Goal: Task Accomplishment & Management: Manage account settings

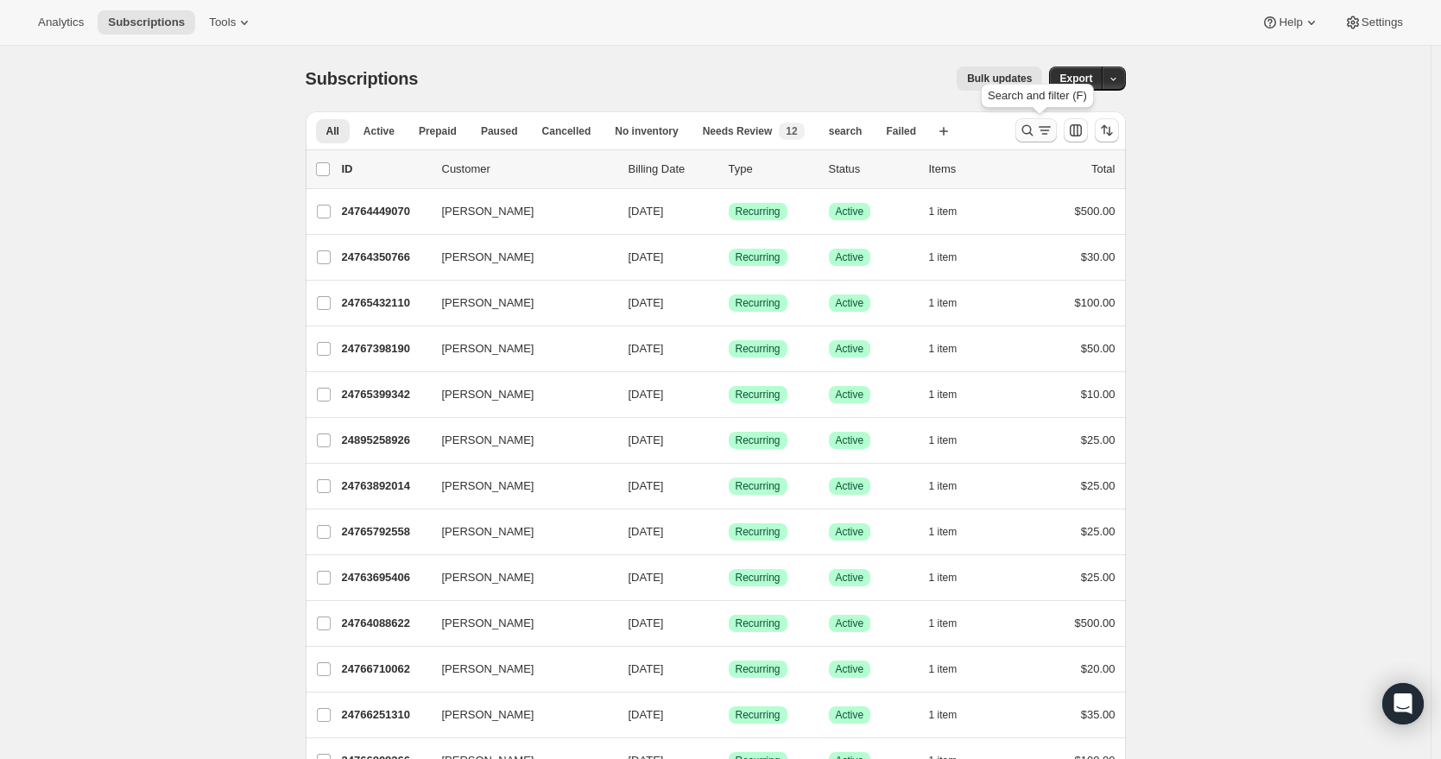
click at [1029, 126] on icon "Search and filter results" at bounding box center [1027, 130] width 11 height 11
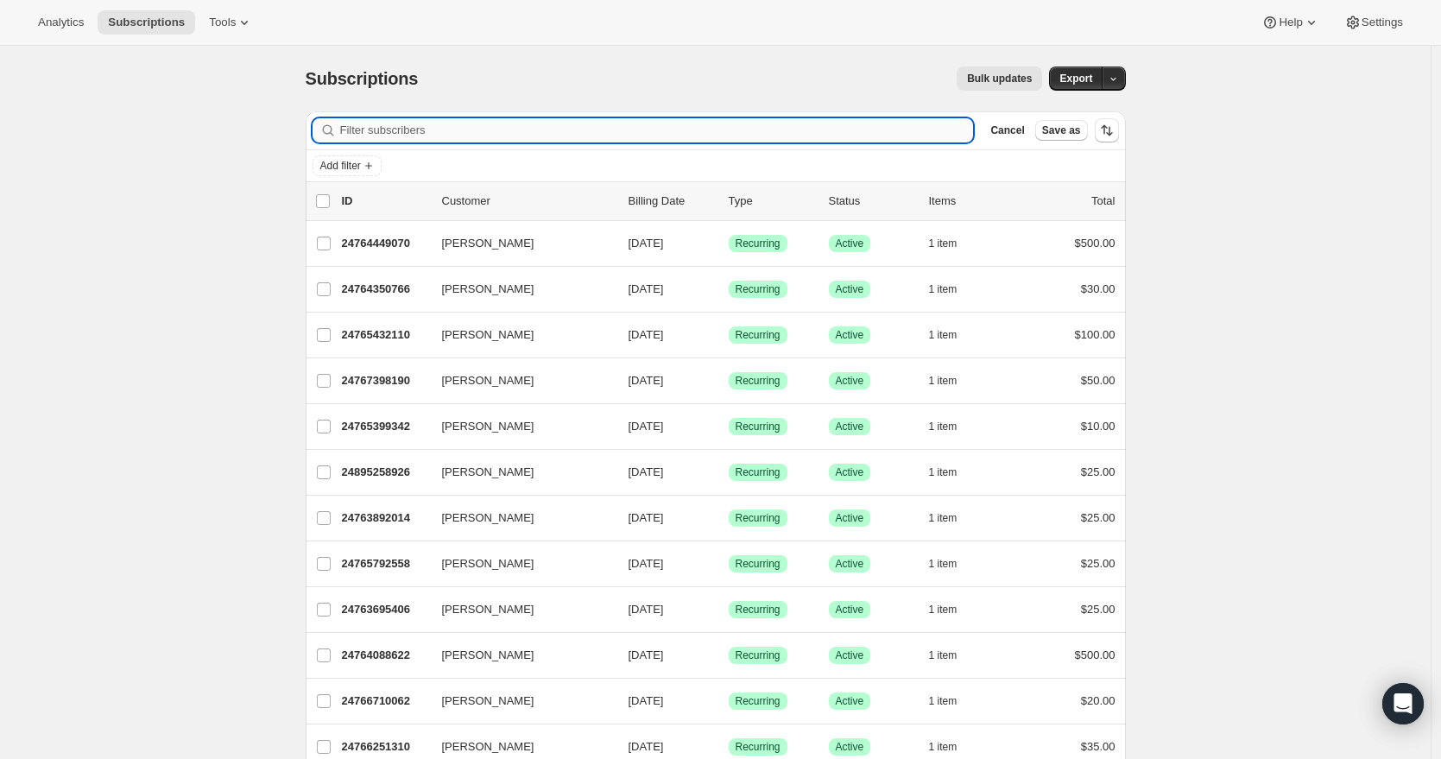
click at [623, 132] on input "Filter subscribers" at bounding box center [657, 130] width 634 height 24
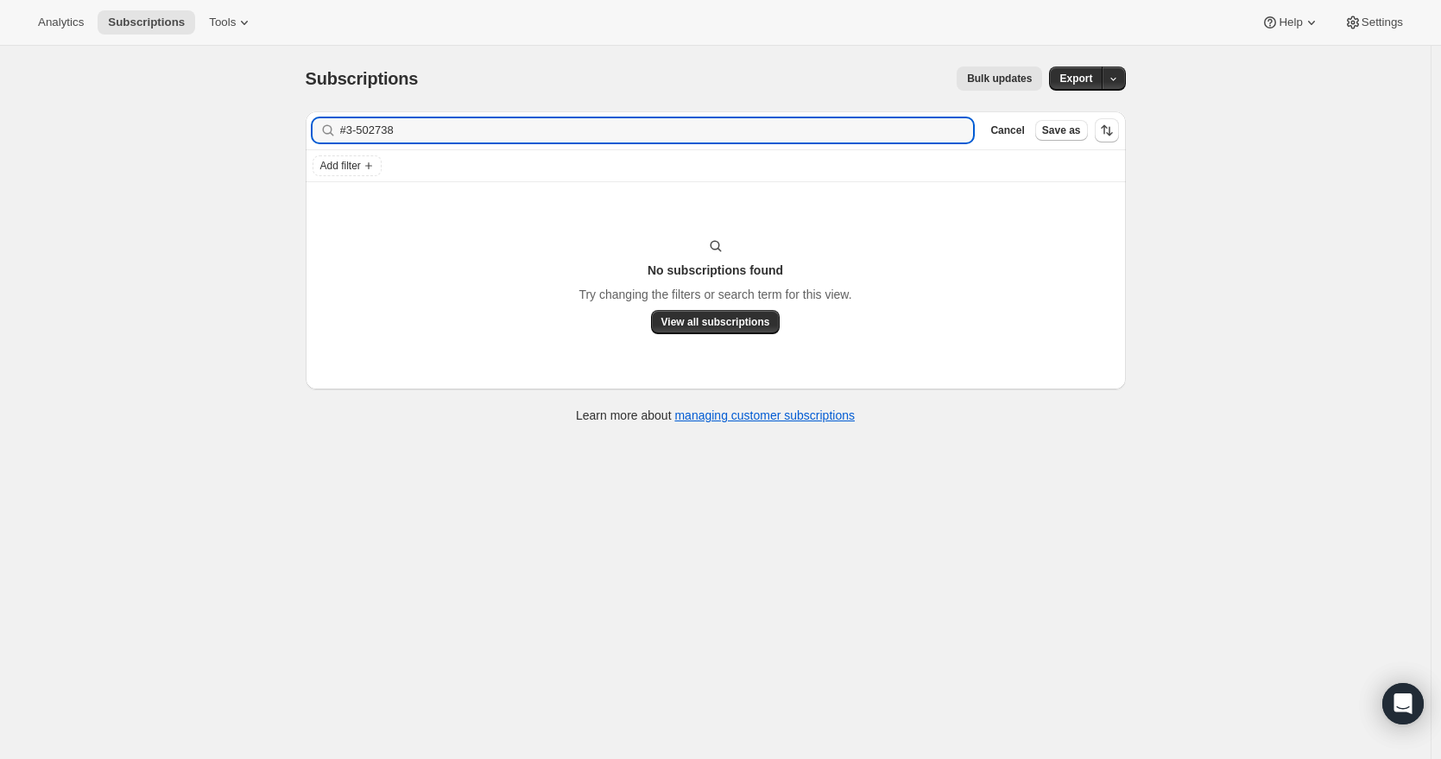
type input "#3-502738"
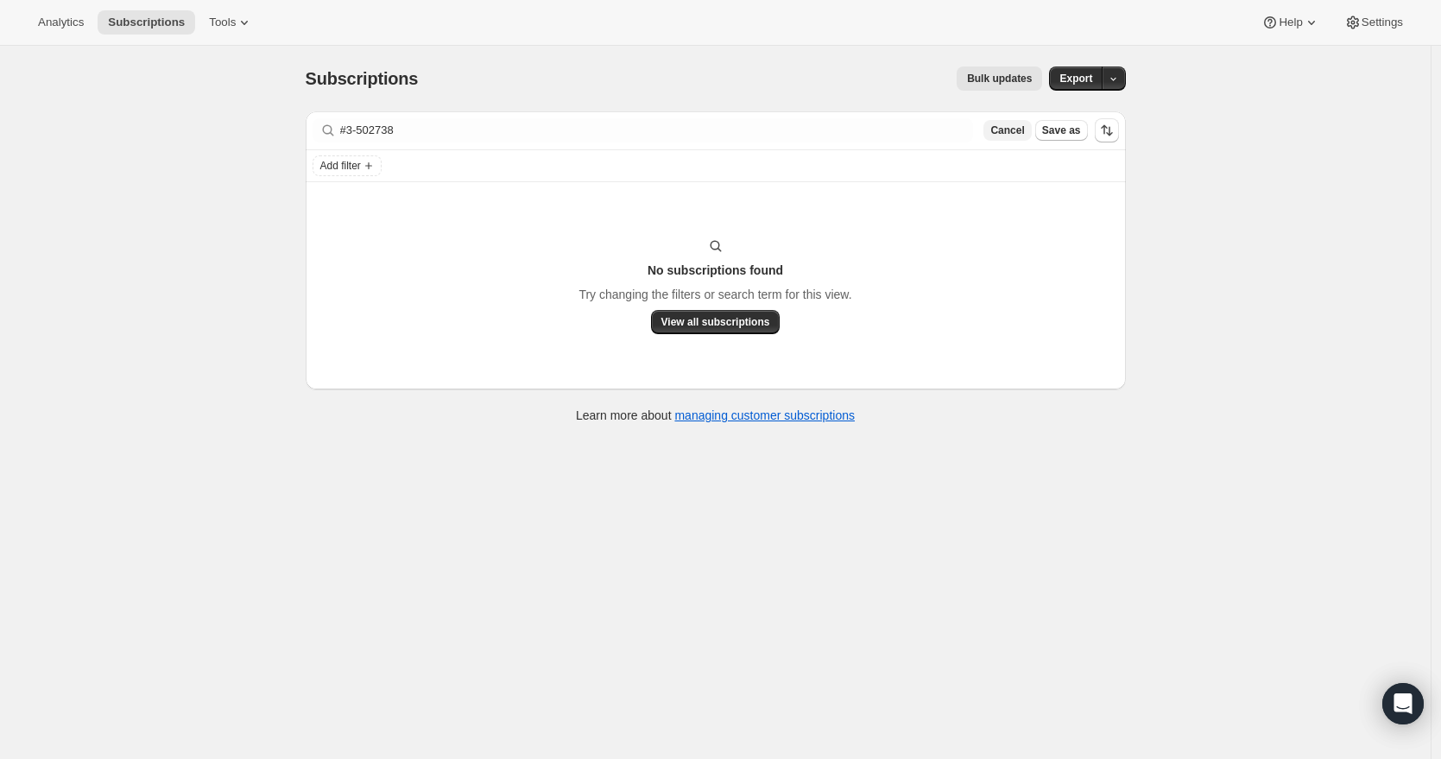
click at [998, 129] on span "Cancel" at bounding box center [1008, 130] width 34 height 14
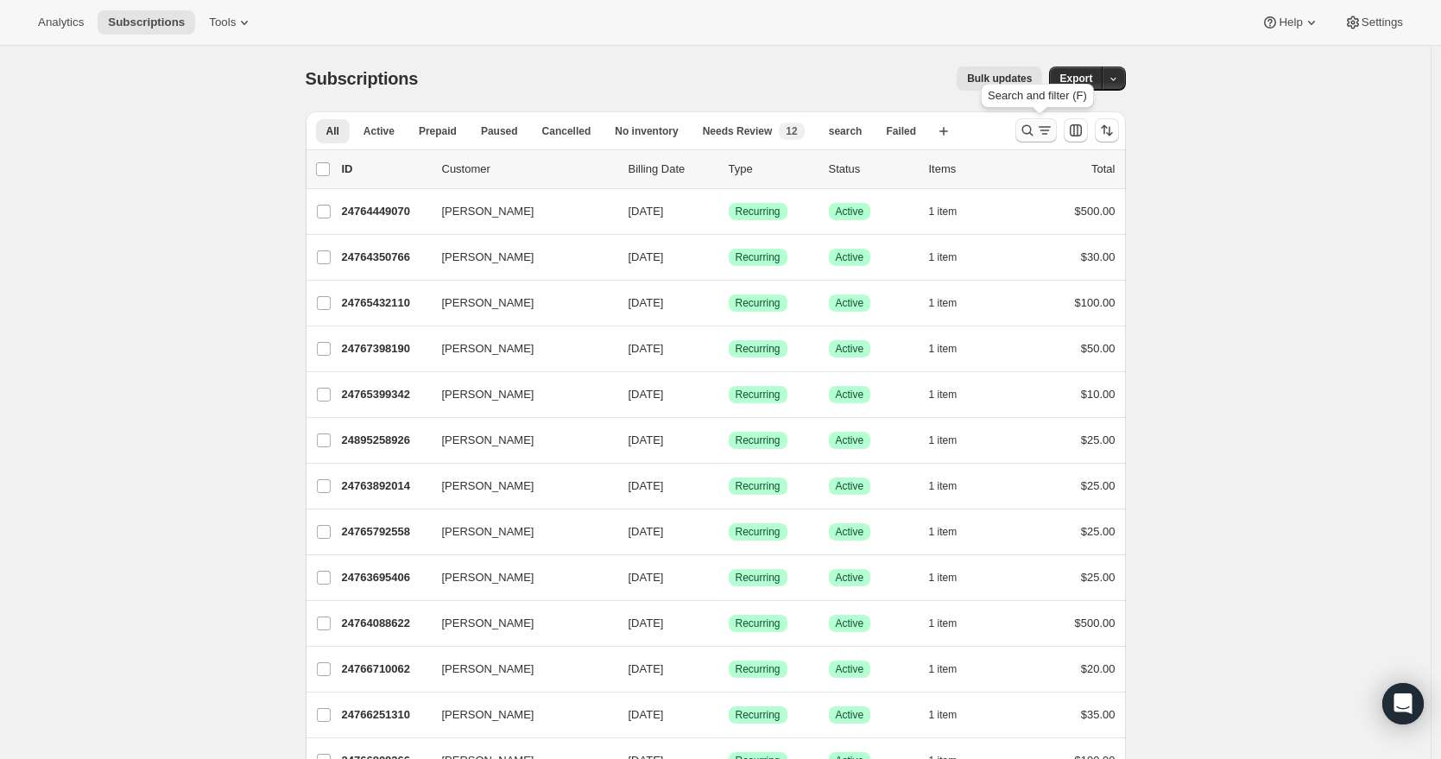
click at [1035, 133] on icon "Search and filter results" at bounding box center [1027, 130] width 17 height 17
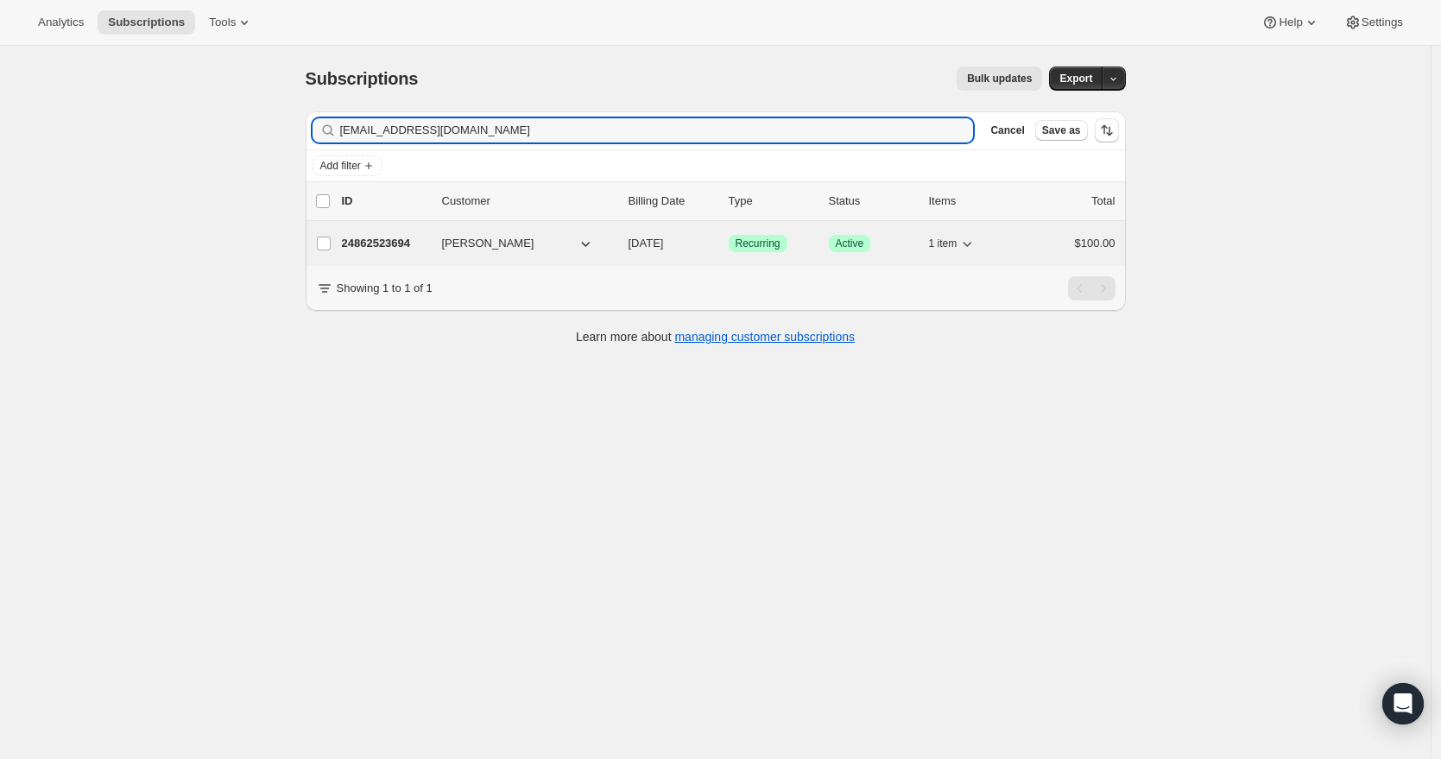
type input "[EMAIL_ADDRESS][DOMAIN_NAME]"
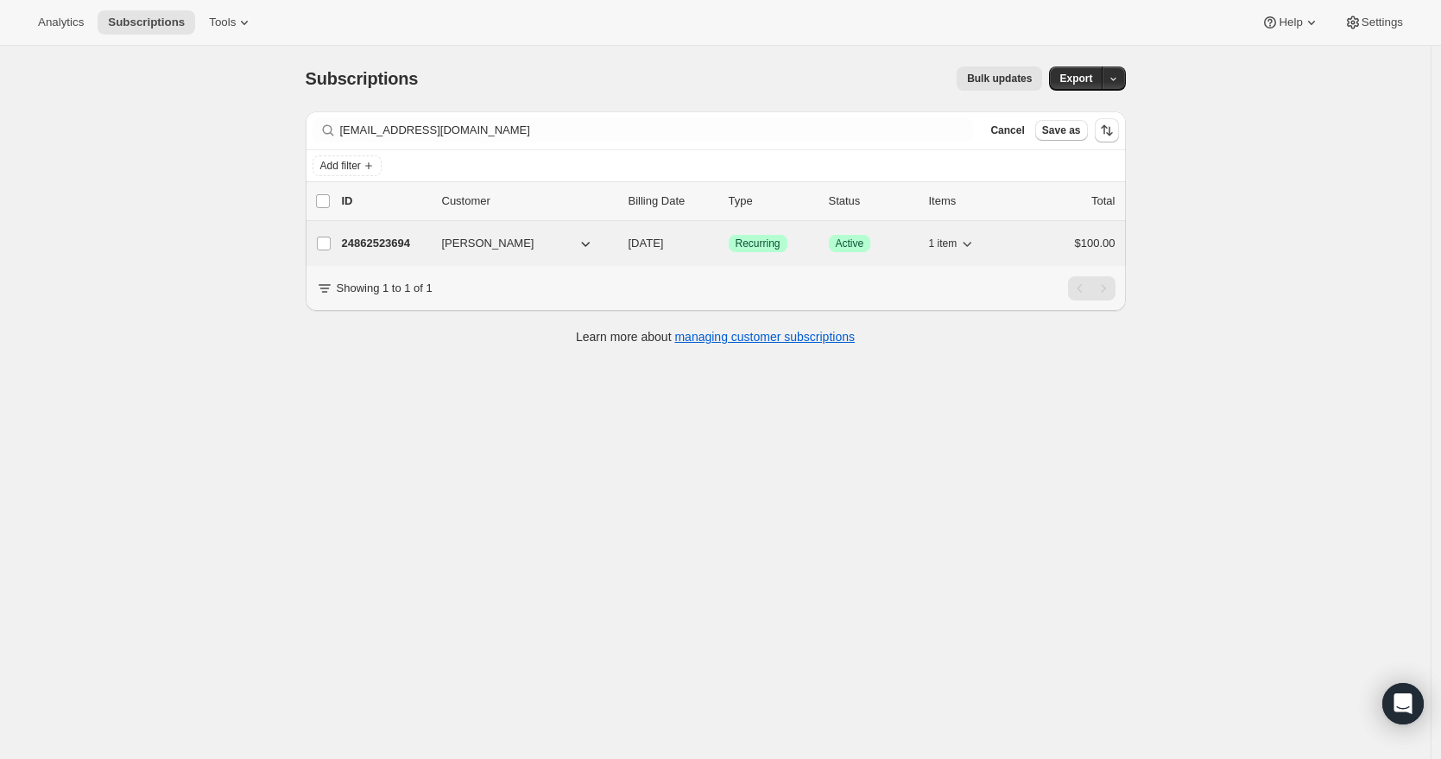
click at [517, 251] on span "[PERSON_NAME]" at bounding box center [488, 243] width 92 height 17
click at [516, 248] on span "[PERSON_NAME]" at bounding box center [488, 243] width 92 height 17
click at [415, 244] on p "24862523694" at bounding box center [385, 243] width 86 height 17
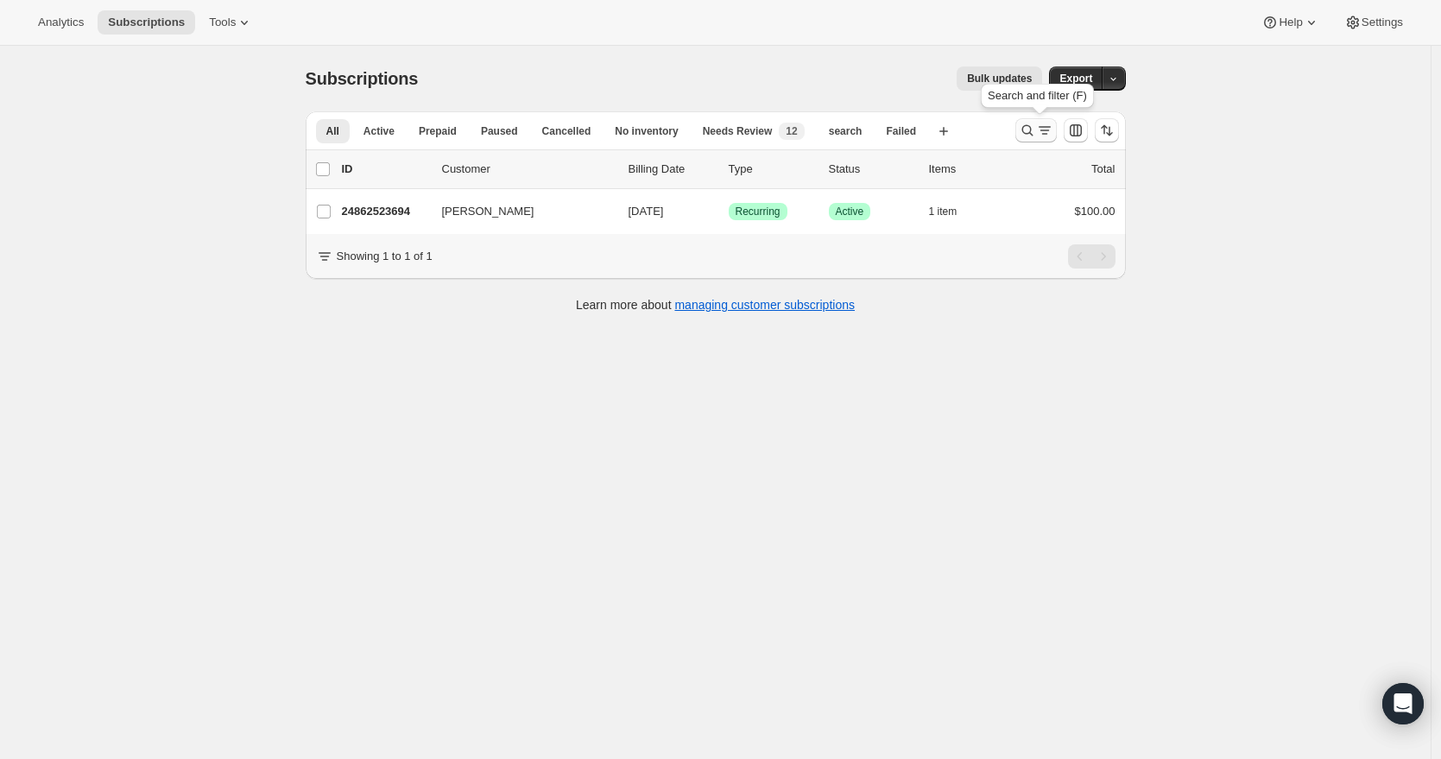
click at [1036, 136] on icon "Search and filter results" at bounding box center [1027, 130] width 17 height 17
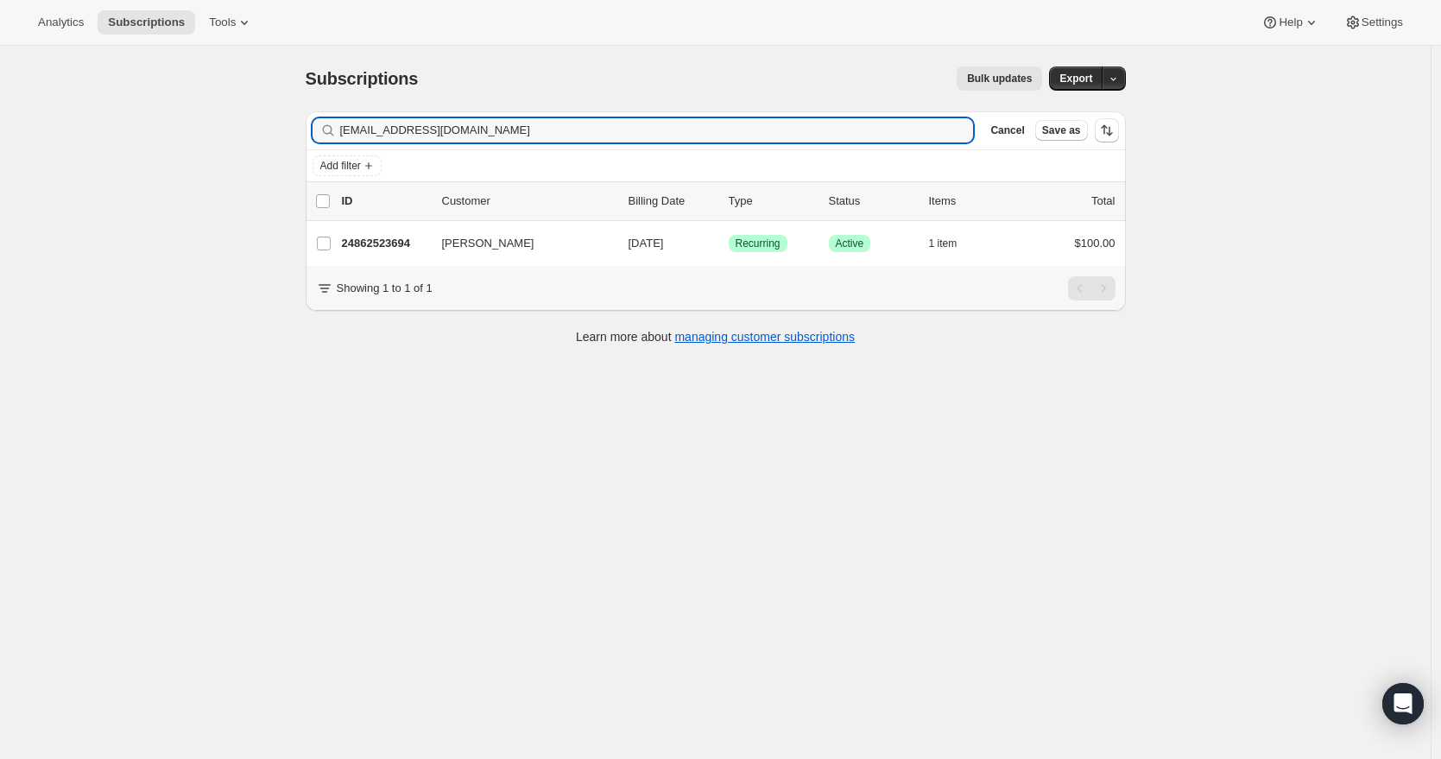
drag, startPoint x: 498, startPoint y: 130, endPoint x: 332, endPoint y: 131, distance: 165.8
click at [332, 131] on div "lymanahopper@gmail.com Clear" at bounding box center [643, 130] width 661 height 24
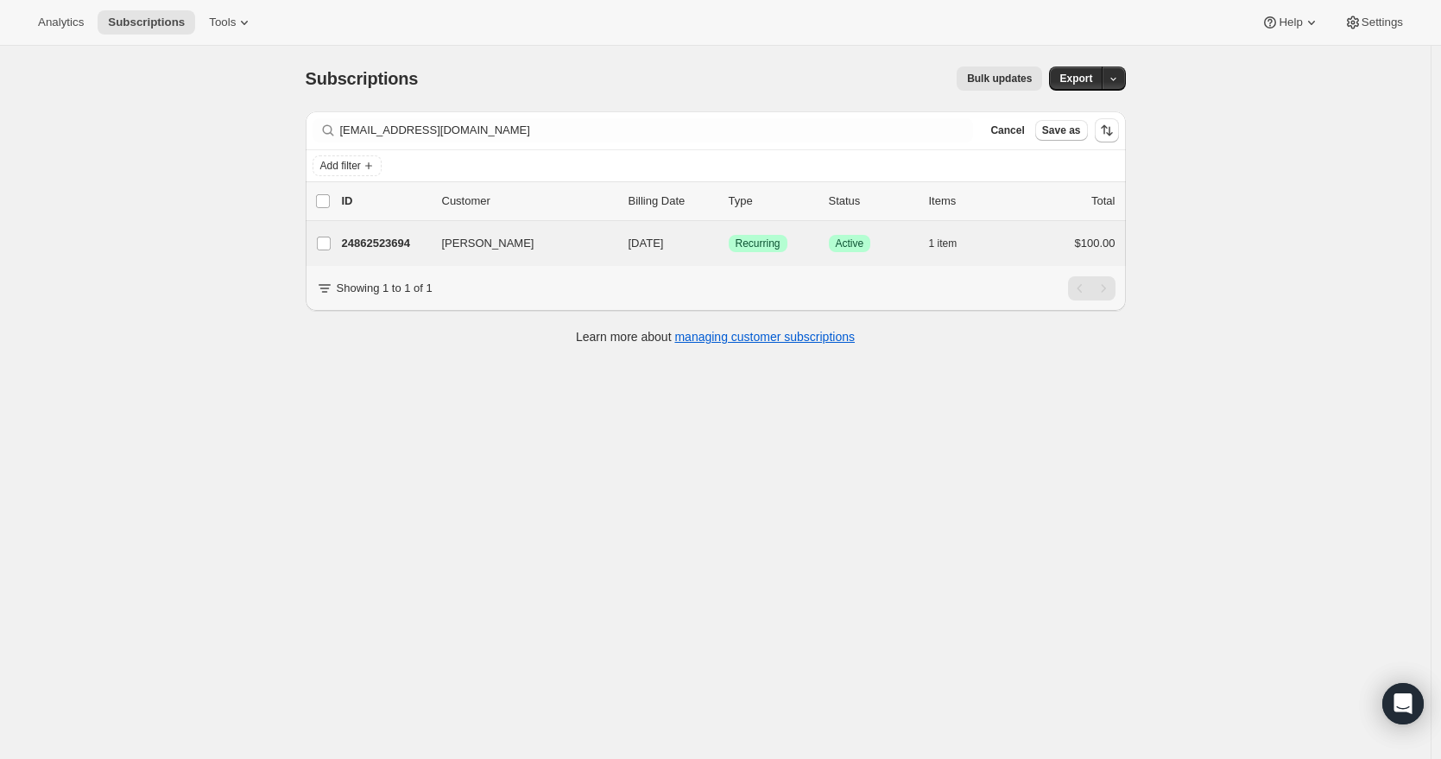
click at [453, 258] on div "Lyman Hopper 24862523694 Lyman Hopper 10/15/2025 Success Recurring Success Acti…" at bounding box center [716, 243] width 820 height 45
click at [377, 238] on p "24862523694" at bounding box center [385, 243] width 86 height 17
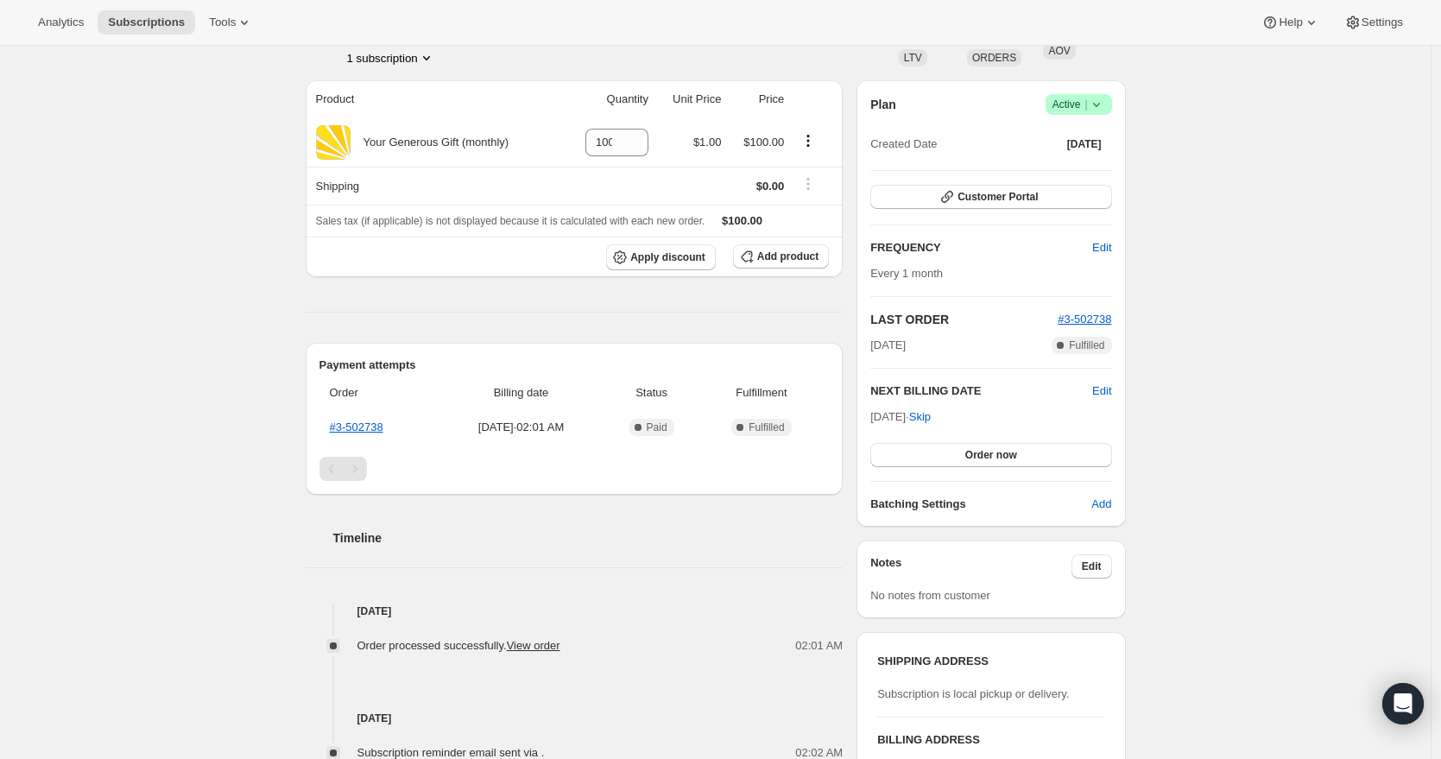
scroll to position [121, 0]
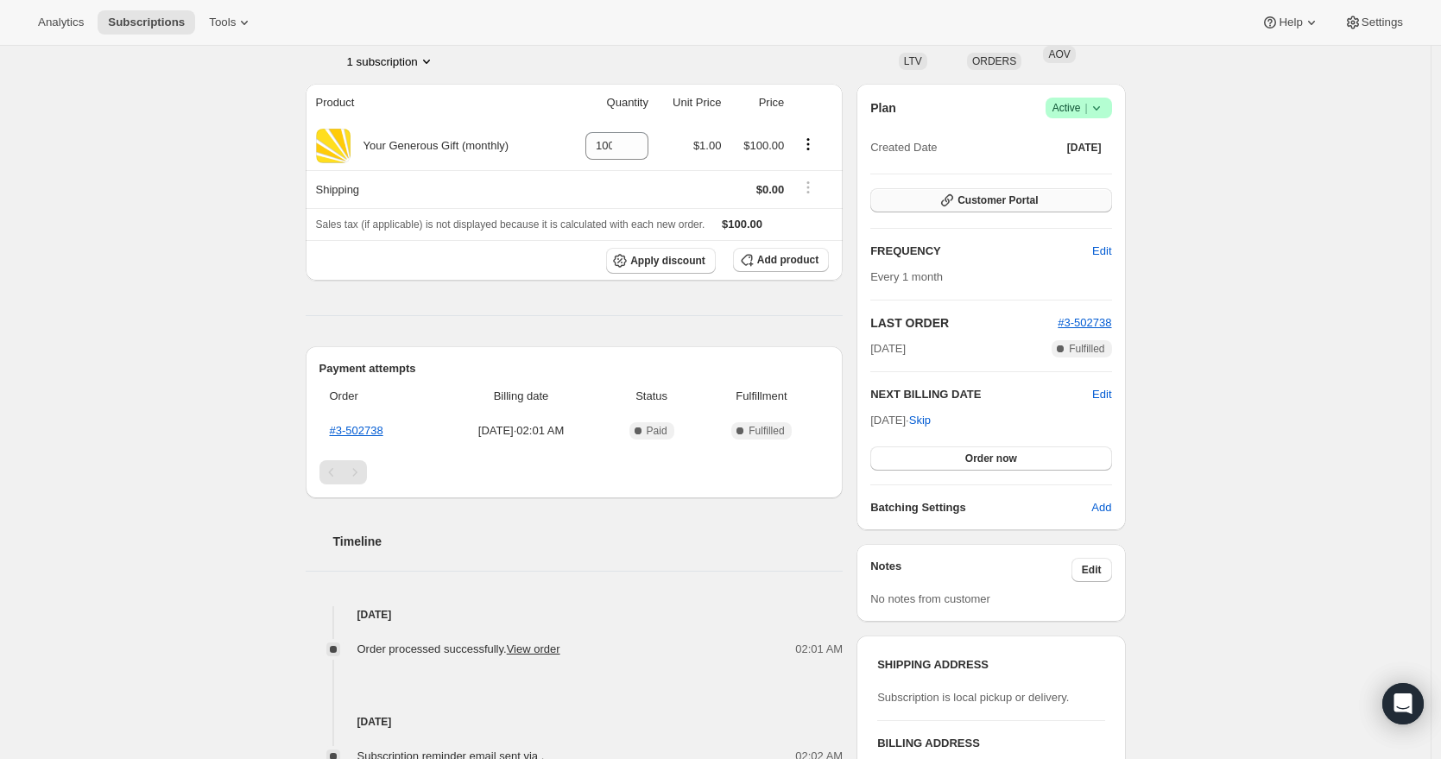
click at [933, 205] on button "Customer Portal" at bounding box center [990, 200] width 241 height 24
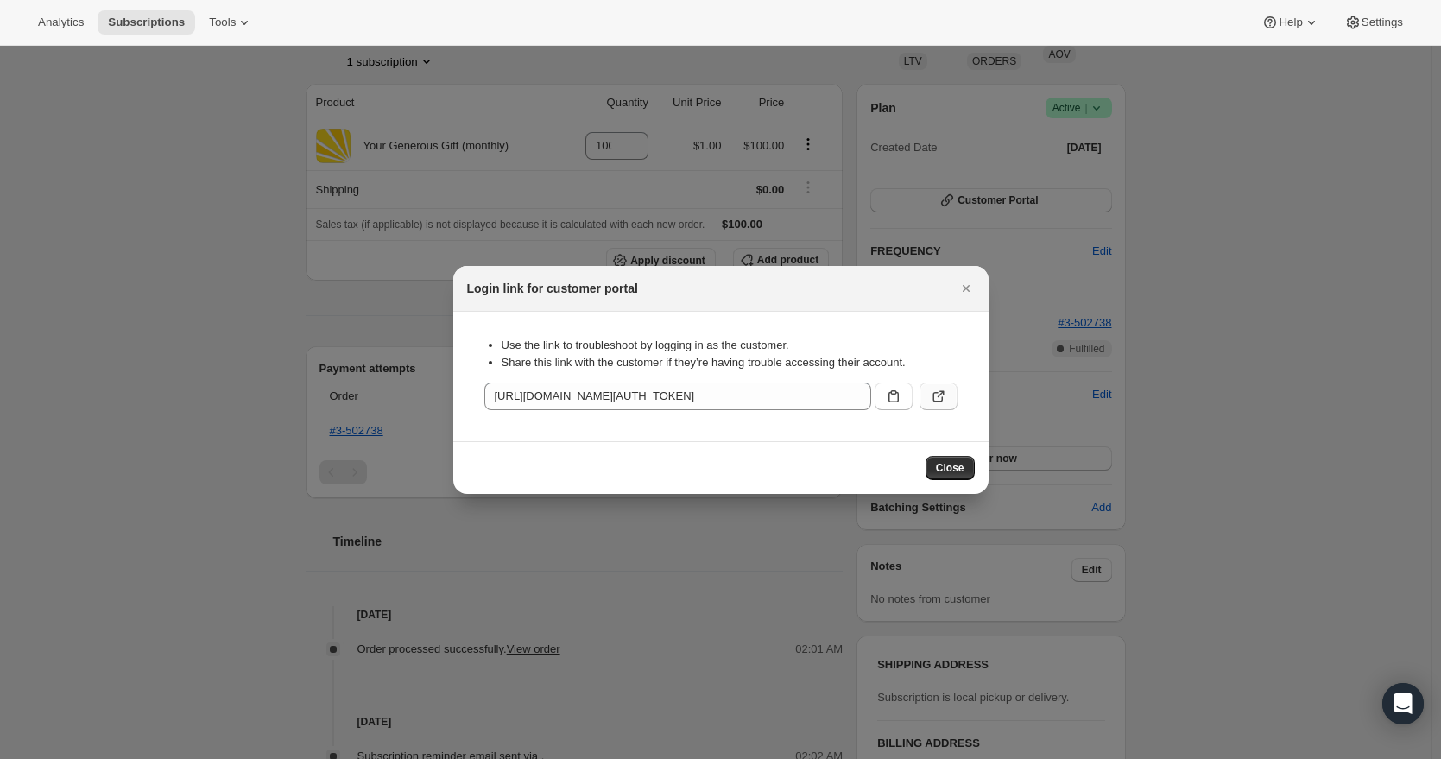
click at [938, 397] on icon ":r32:" at bounding box center [938, 396] width 17 height 17
click at [959, 467] on span "Close" at bounding box center [950, 468] width 28 height 14
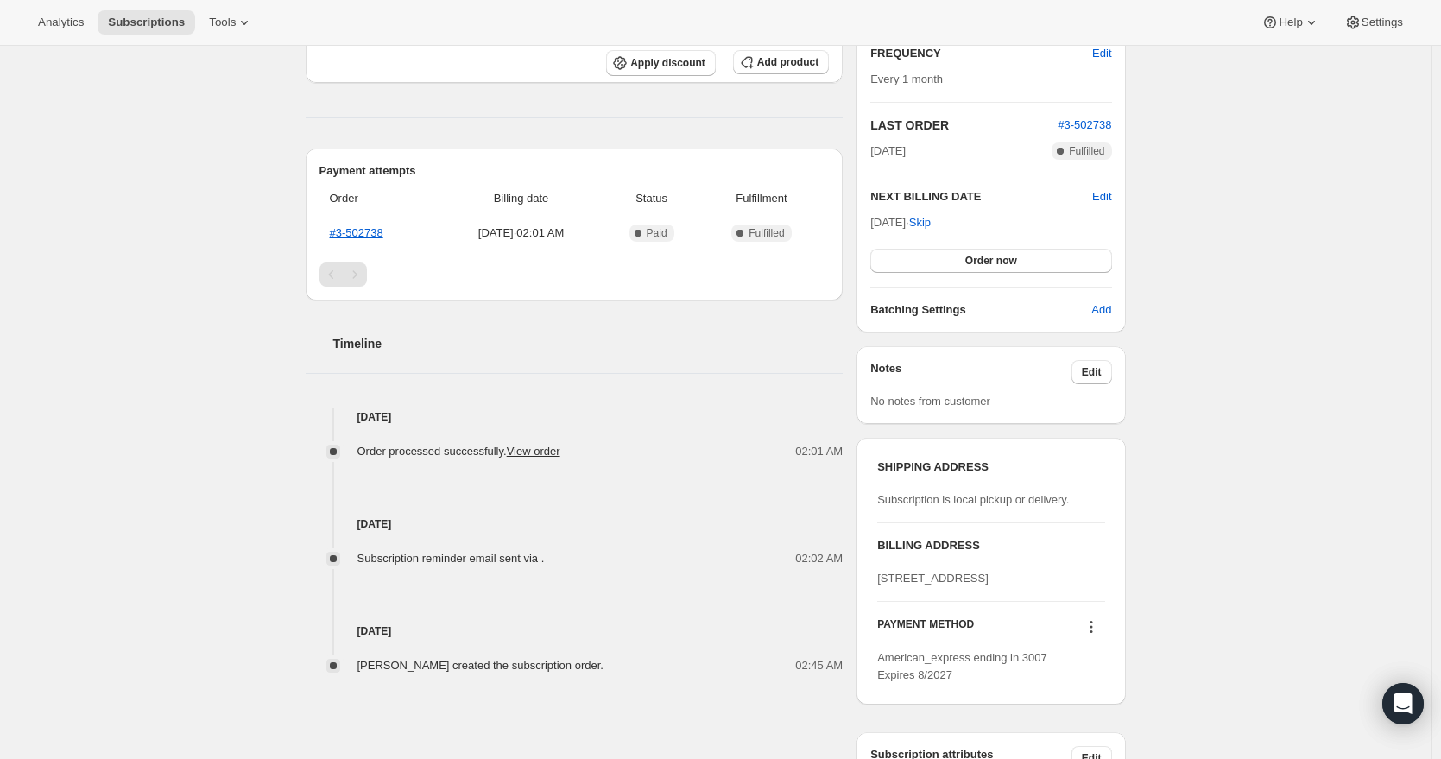
scroll to position [332, 0]
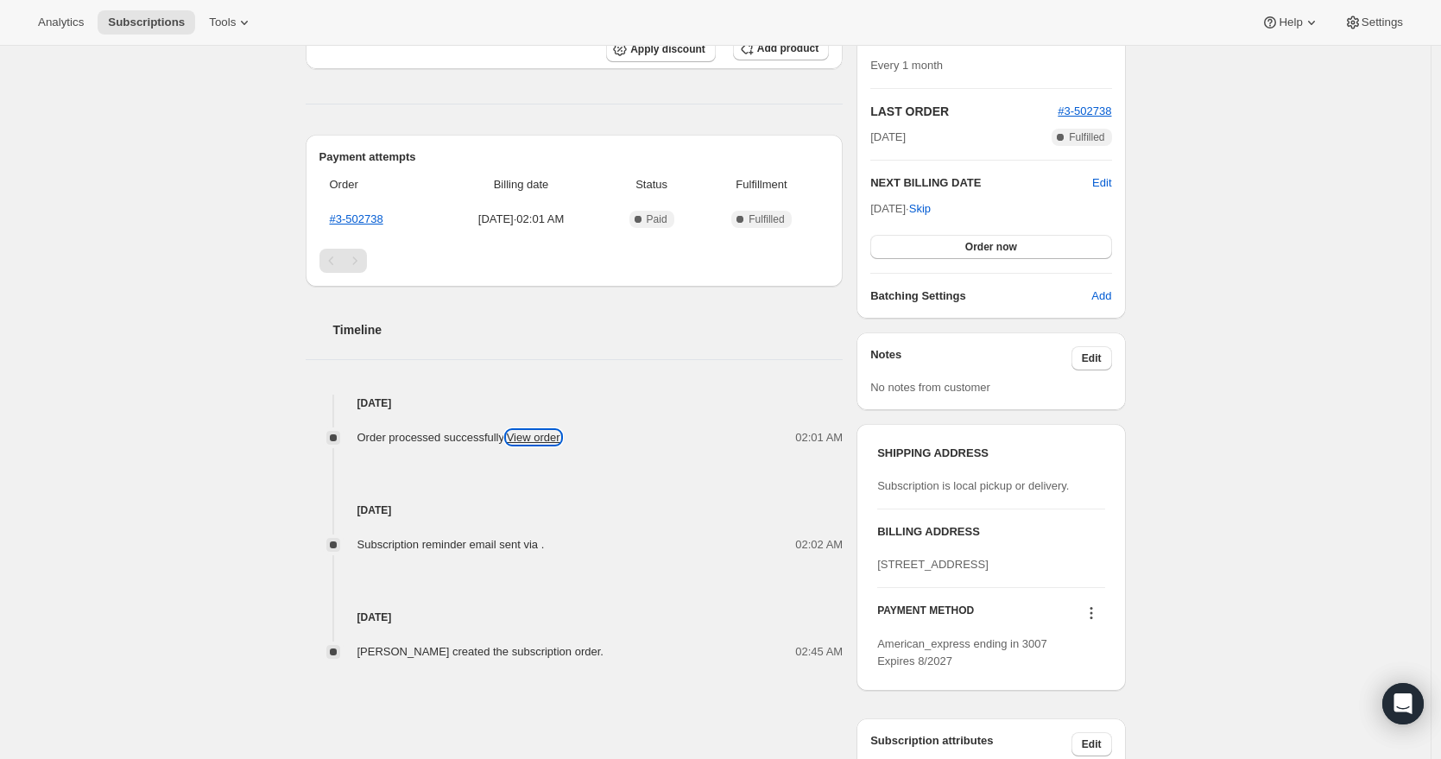
click at [554, 436] on link "View order" at bounding box center [534, 437] width 54 height 13
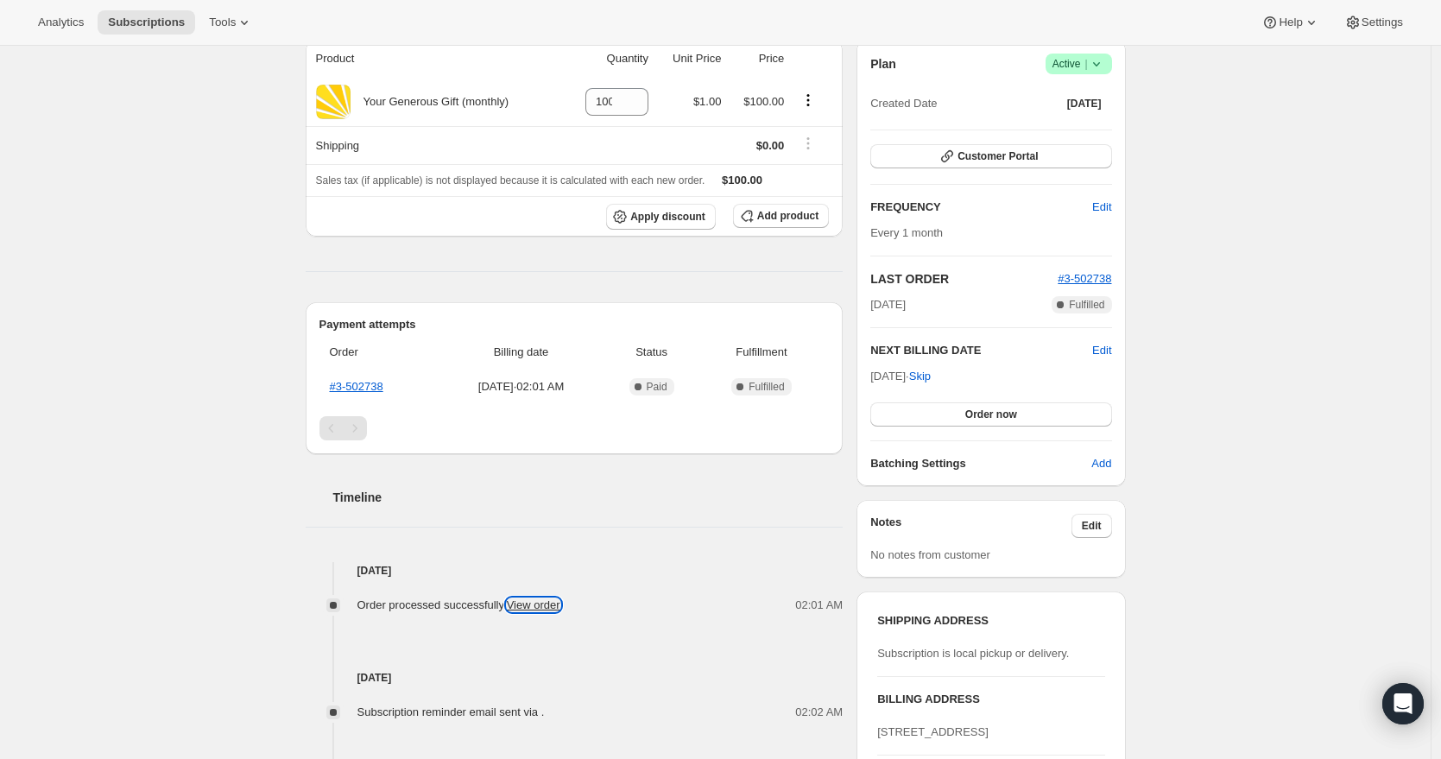
scroll to position [134, 0]
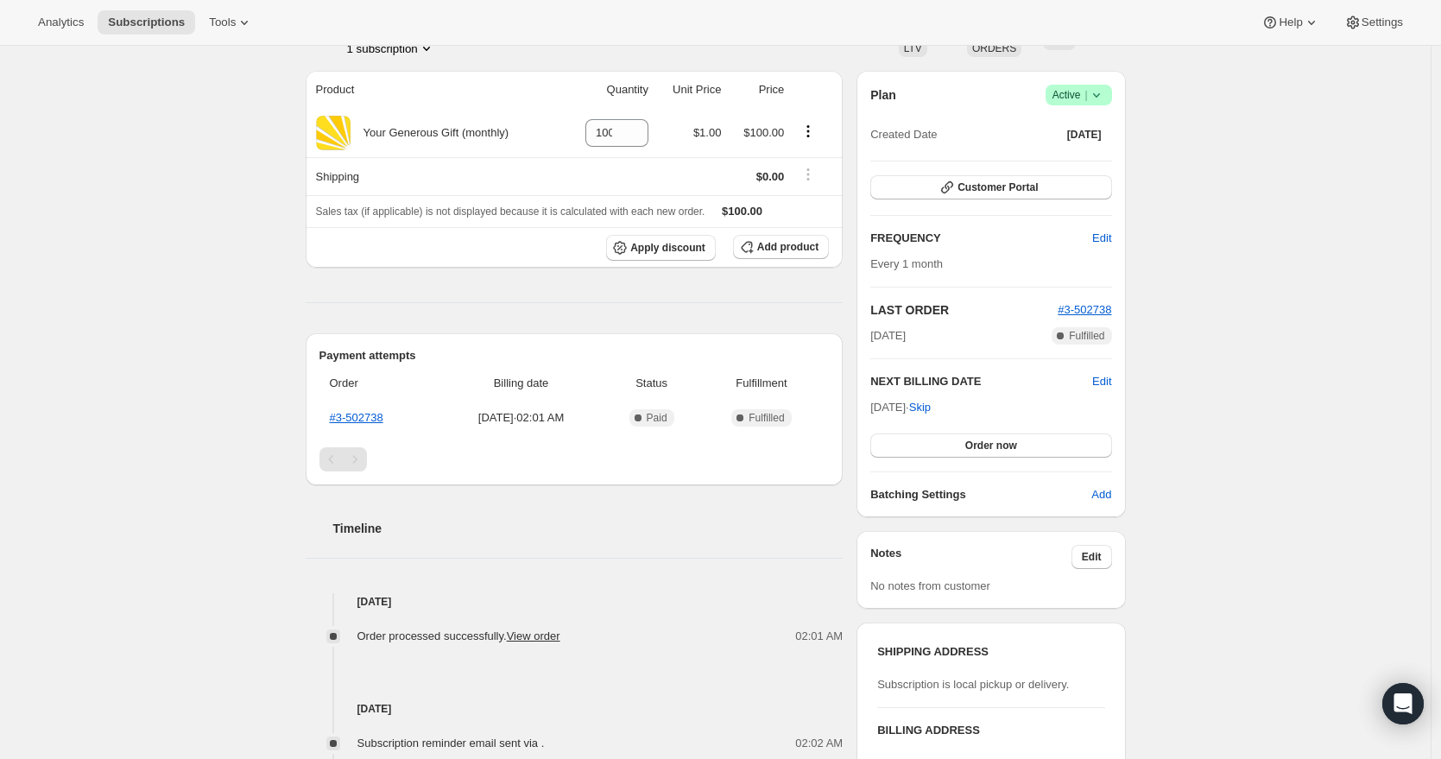
click at [1099, 93] on icon at bounding box center [1095, 95] width 7 height 4
click at [1098, 156] on span "Cancel subscription" at bounding box center [1078, 158] width 98 height 13
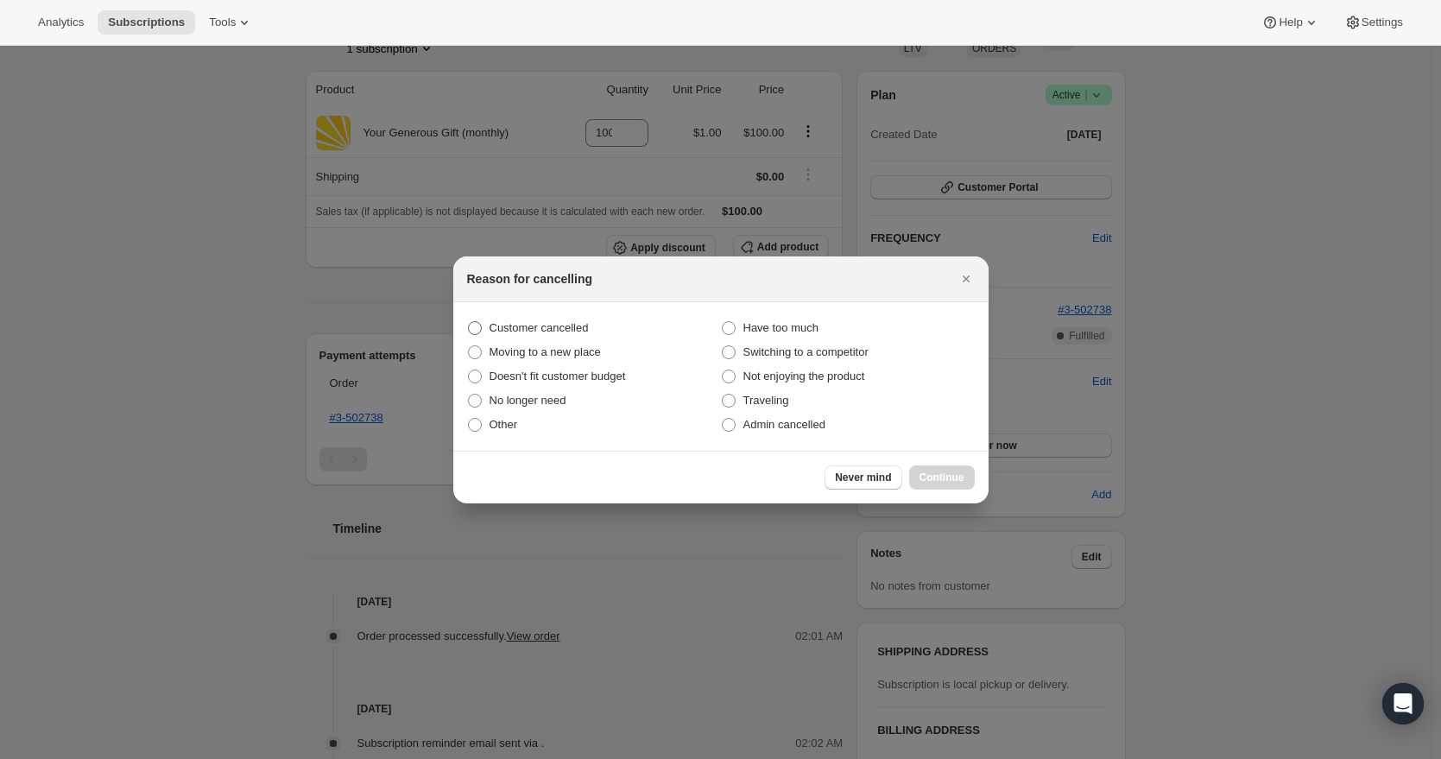
click at [572, 328] on span "Customer cancelled" at bounding box center [539, 327] width 99 height 13
click at [469, 322] on input "Customer cancelled" at bounding box center [468, 321] width 1 height 1
radio input "true"
click at [946, 478] on span "Continue" at bounding box center [942, 478] width 45 height 14
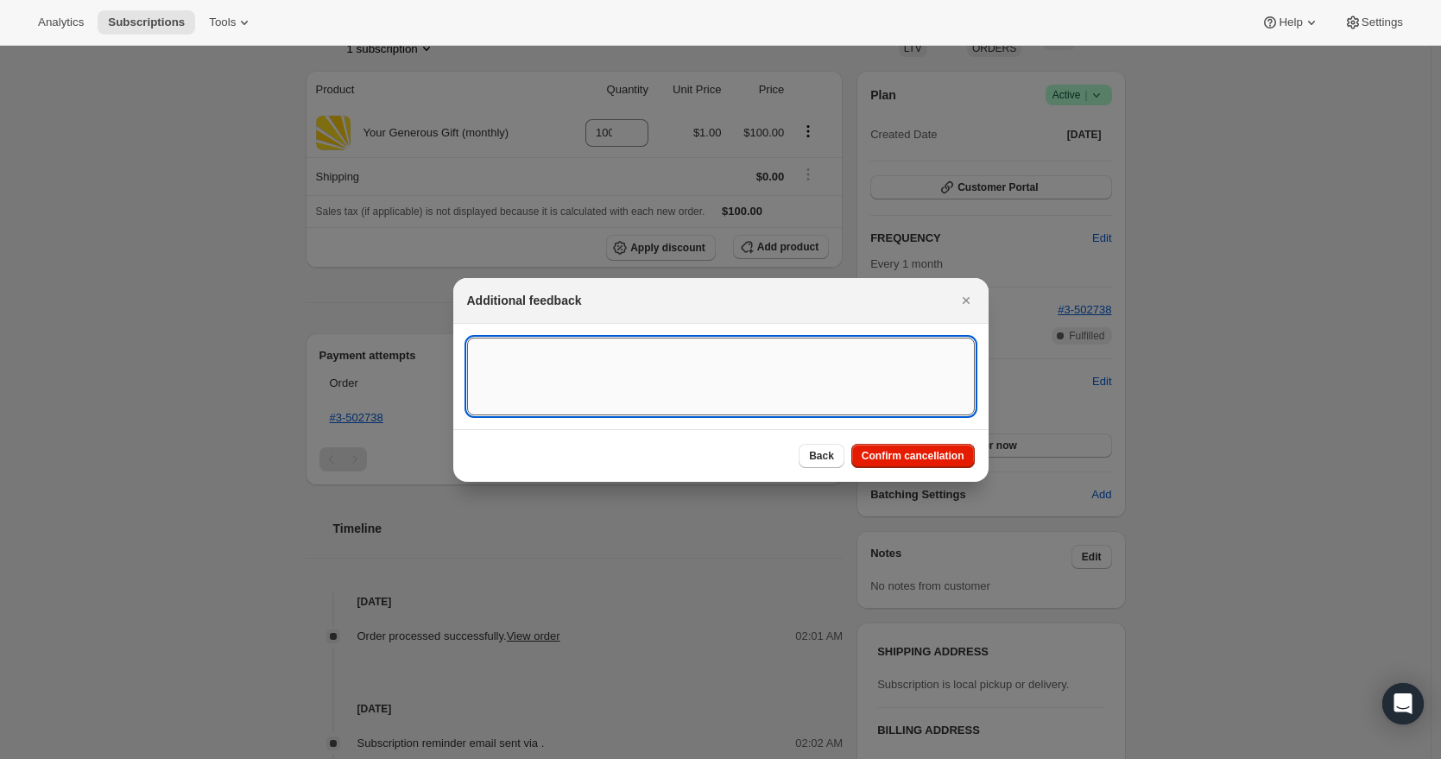
click at [647, 345] on textarea ":r2m:" at bounding box center [721, 377] width 508 height 78
click at [799, 367] on textarea "9/15/25 RR - Per partners request cancel recurring donation. She had org put a …" at bounding box center [721, 377] width 508 height 78
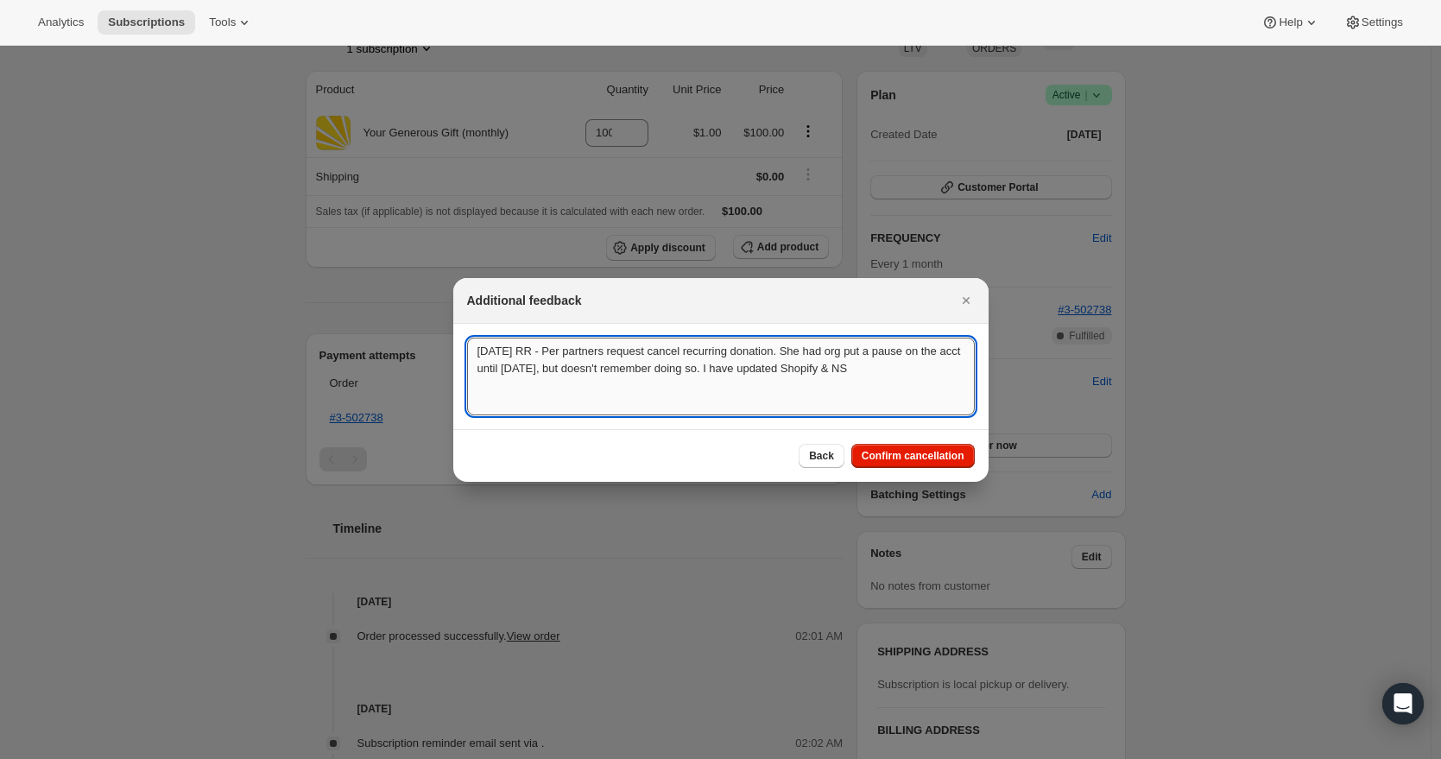
click at [659, 354] on textarea "9/15/25 RR - Per partners request cancel recurring donation. She had org put a …" at bounding box center [721, 377] width 508 height 78
drag, startPoint x: 449, startPoint y: 379, endPoint x: 440, endPoint y: 350, distance: 30.9
type textarea "9/15/25 RR - Per partners request I have canceled her recurring donation. She h…"
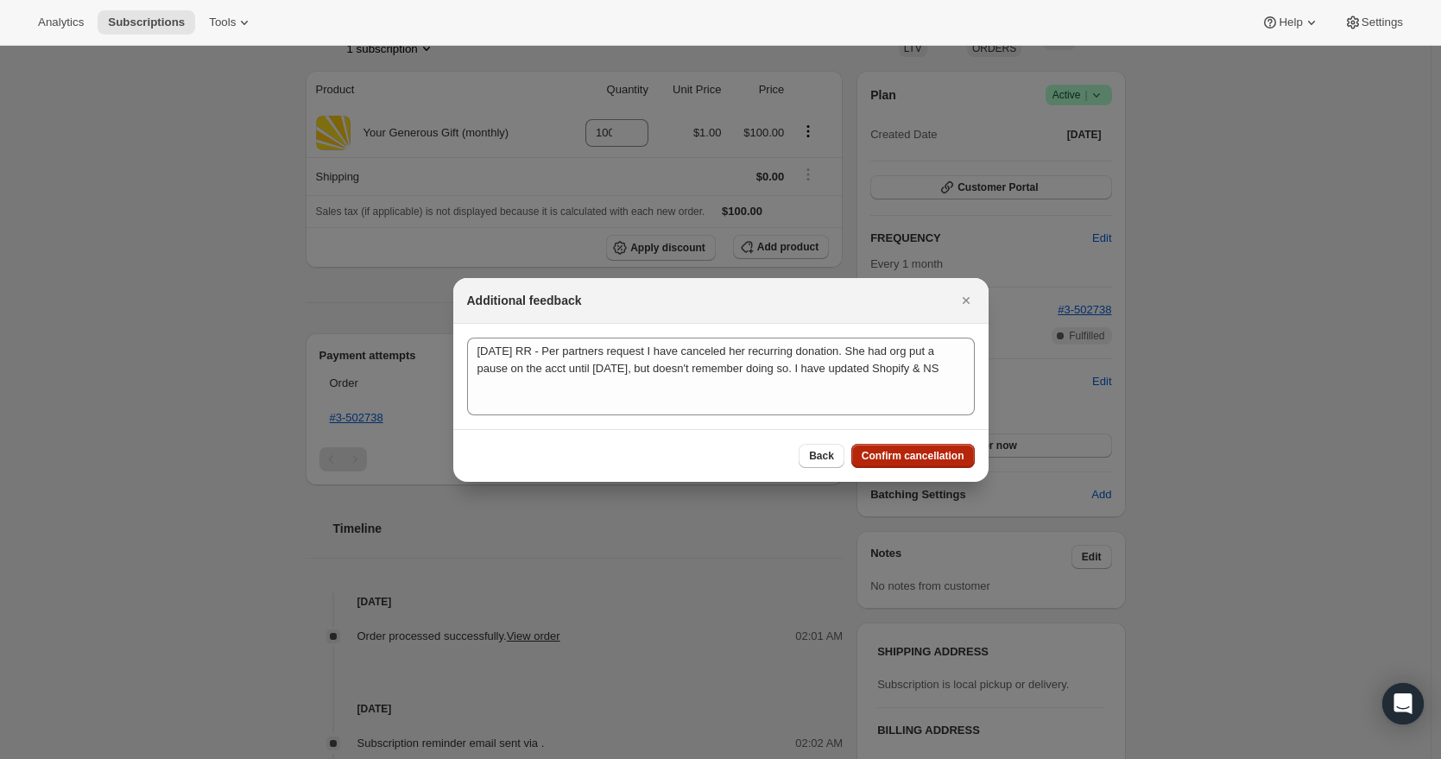
click at [951, 459] on span "Confirm cancellation" at bounding box center [913, 456] width 103 height 14
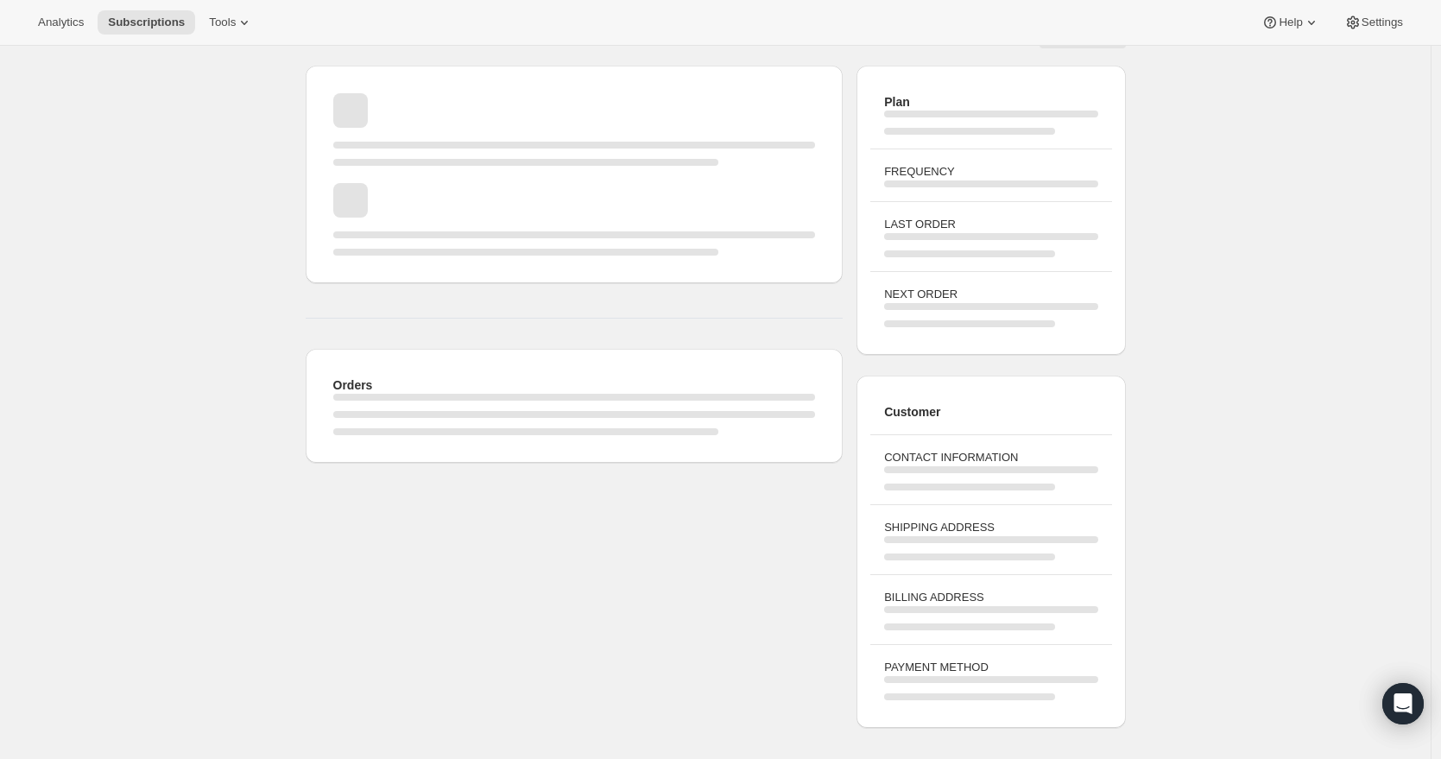
scroll to position [134, 0]
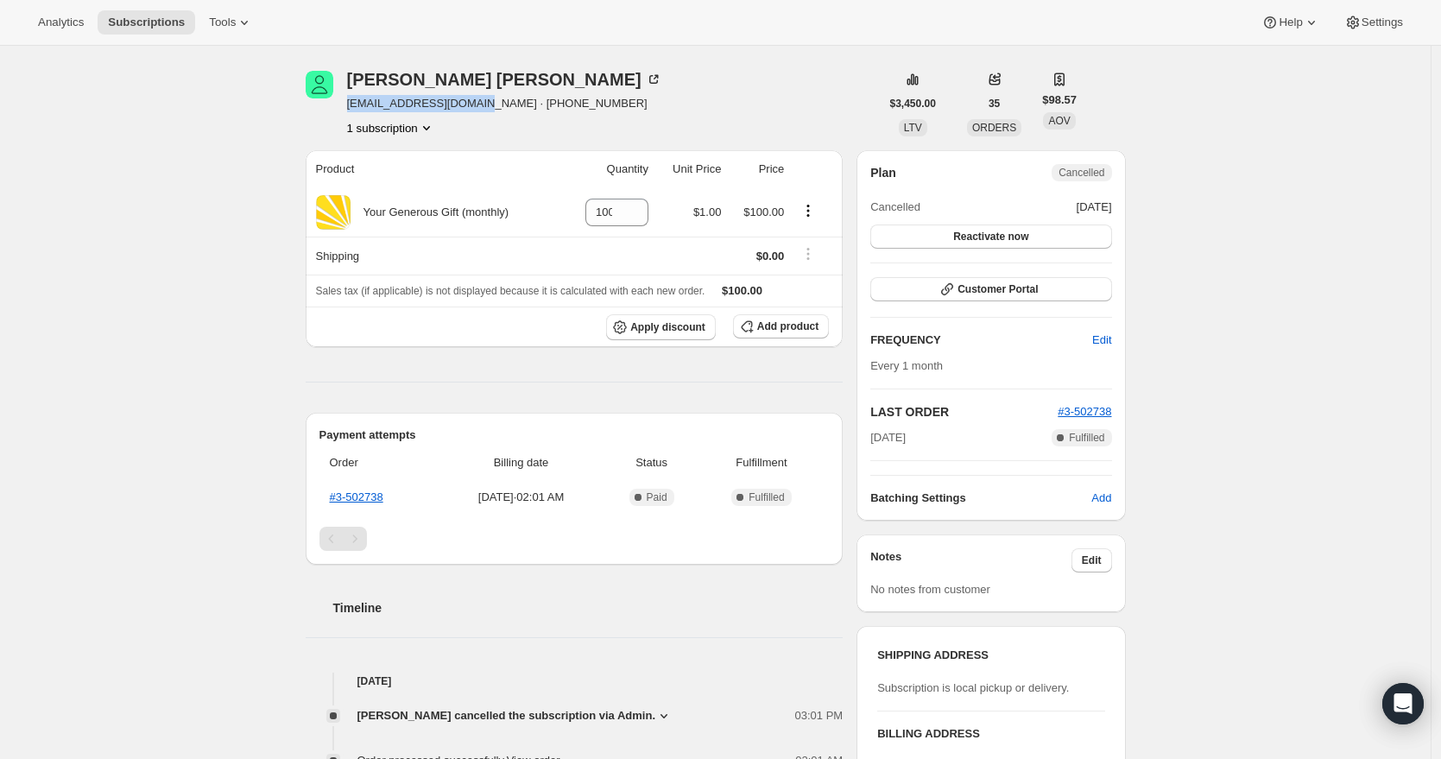
drag, startPoint x: 489, startPoint y: 103, endPoint x: 347, endPoint y: 107, distance: 141.7
click at [347, 107] on div "Lyman Hopper lymanahopper@gmail.com · +19082782954 1 subscription" at bounding box center [593, 104] width 574 height 66
copy span "[EMAIL_ADDRESS][DOMAIN_NAME]"
